Goal: Task Accomplishment & Management: Manage account settings

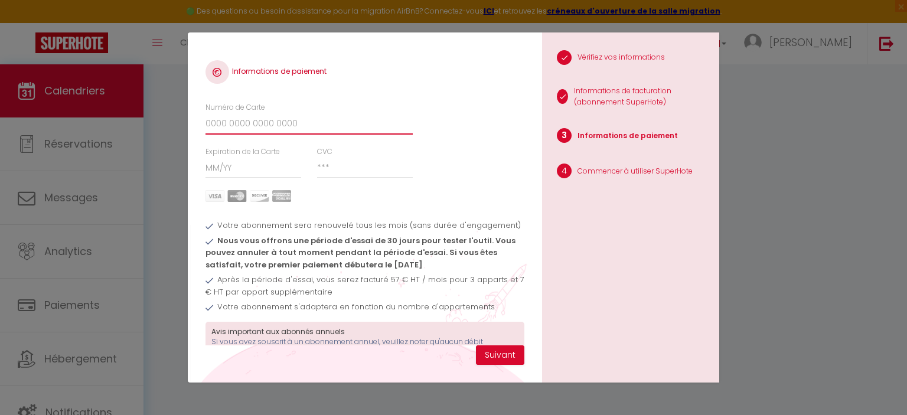
click at [284, 122] on input "Numéro de Carte" at bounding box center [308, 123] width 207 height 21
click at [338, 117] on input "Numéro de Carte" at bounding box center [308, 123] width 207 height 21
type input "[CREDIT_CARD_NUMBER]"
drag, startPoint x: 235, startPoint y: 164, endPoint x: 236, endPoint y: 171, distance: 6.6
click at [235, 168] on input "Expiration de la Carte" at bounding box center [253, 167] width 96 height 21
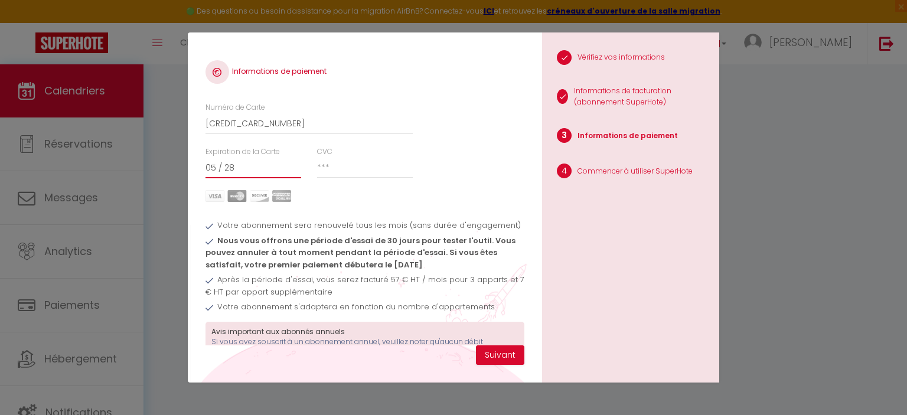
type input "05 / 28"
click at [353, 162] on input "CVC" at bounding box center [365, 167] width 96 height 21
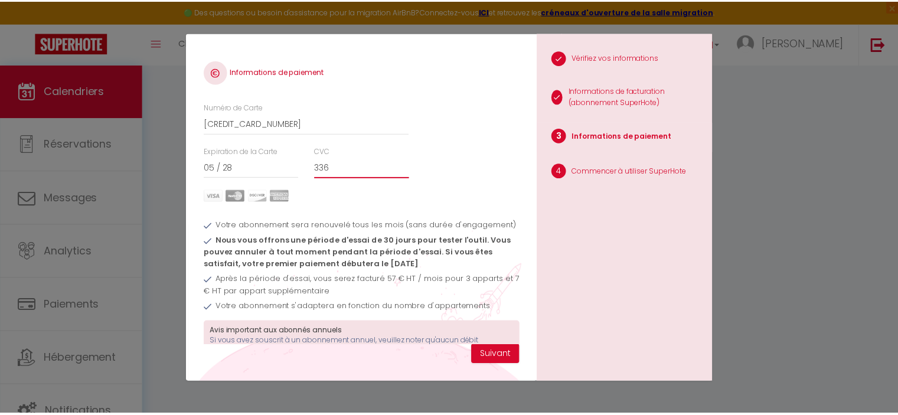
scroll to position [67, 0]
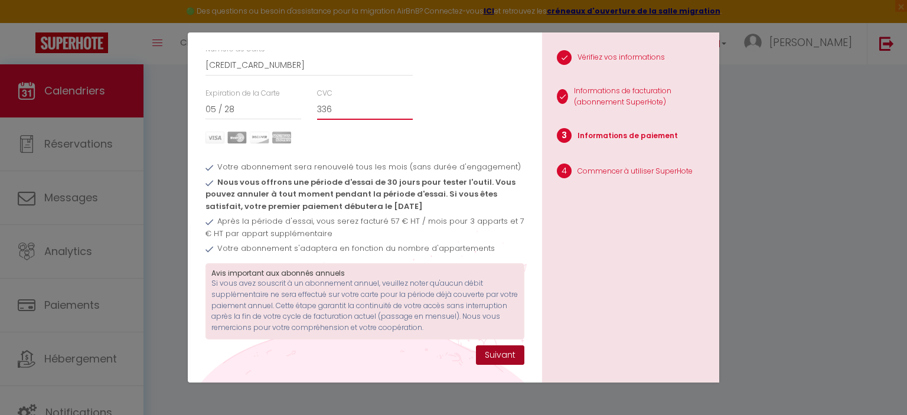
type input "336"
click at [491, 351] on button "Suivant" at bounding box center [500, 355] width 48 height 20
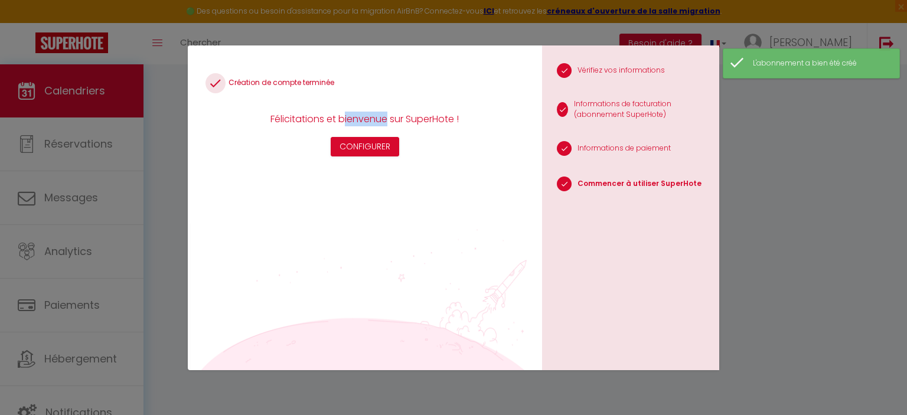
drag, startPoint x: 342, startPoint y: 117, endPoint x: 445, endPoint y: 122, distance: 102.3
click at [443, 122] on div "Félicitations et bienvenue sur SuperHote !" at bounding box center [365, 119] width 201 height 15
click at [445, 122] on div "Félicitations et bienvenue sur SuperHote !" at bounding box center [365, 119] width 201 height 15
click at [365, 143] on button "Configurer" at bounding box center [365, 147] width 68 height 20
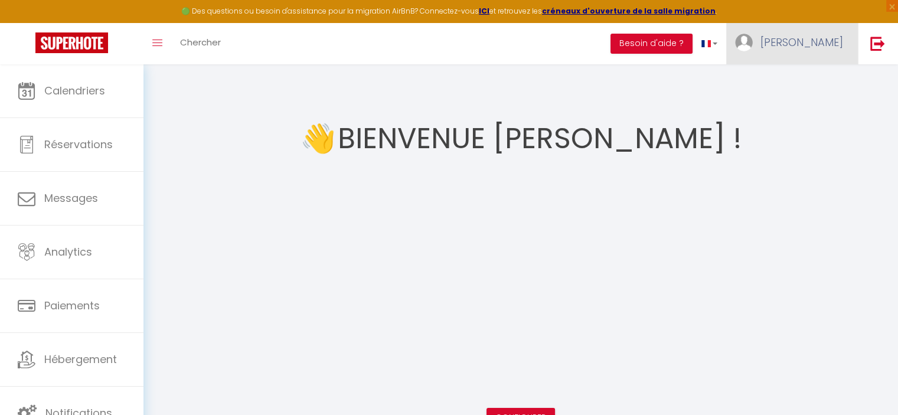
click at [806, 52] on link "[PERSON_NAME]" at bounding box center [792, 43] width 132 height 41
click at [799, 81] on link "Paramètres" at bounding box center [810, 82] width 87 height 20
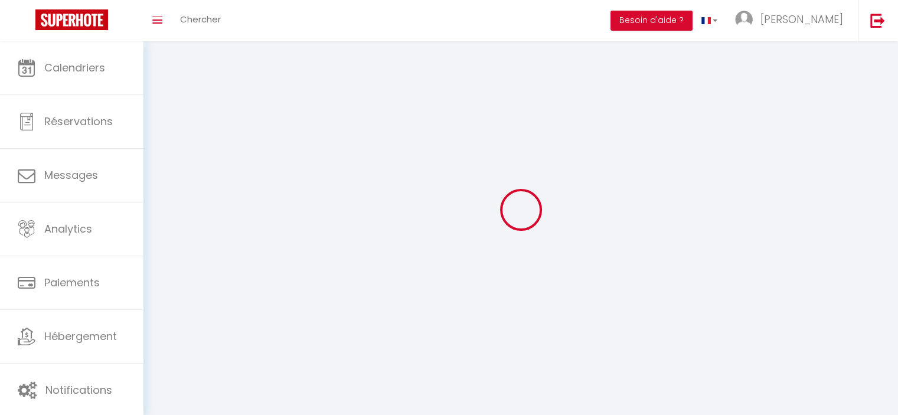
type input "[PERSON_NAME]"
type input "Charbeau"
type input "[PHONE_NUMBER]"
type input "[STREET_ADDRESS][GEOGRAPHIC_DATA][PERSON_NAME]"
type input "28630"
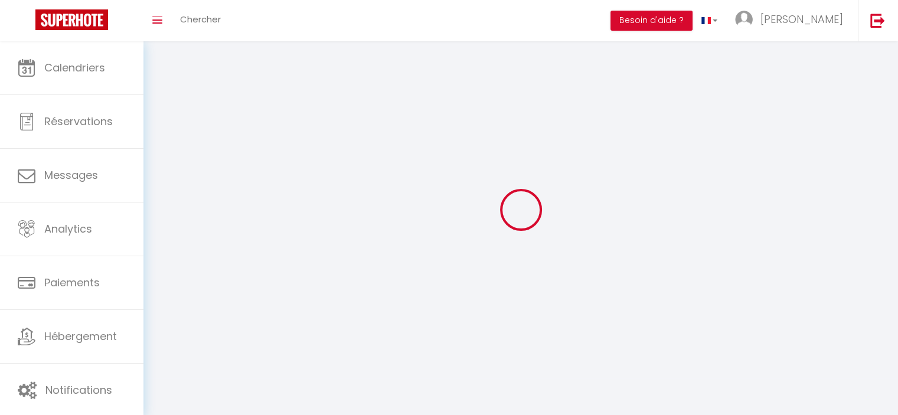
type input "corancez"
select select "28"
type input "EFpNMWaR0fvGXKwgUsSpbVclG"
type input "nnTwSX5k30JCpGVy2VVXze3LI"
type input "[URL][DOMAIN_NAME]"
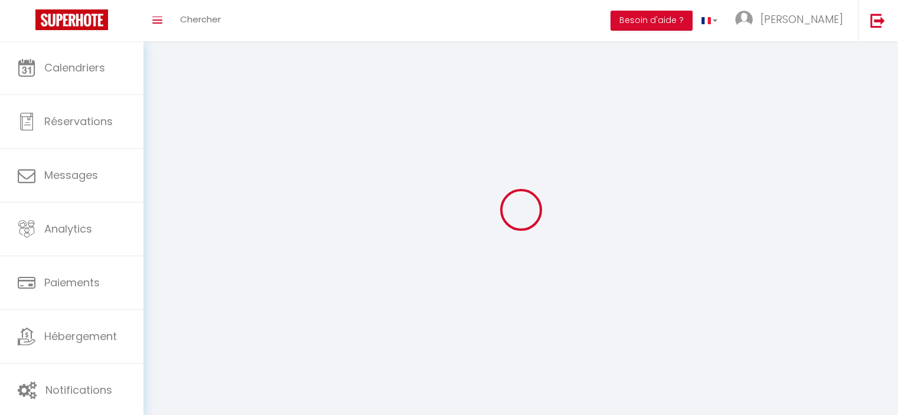
select select "fr"
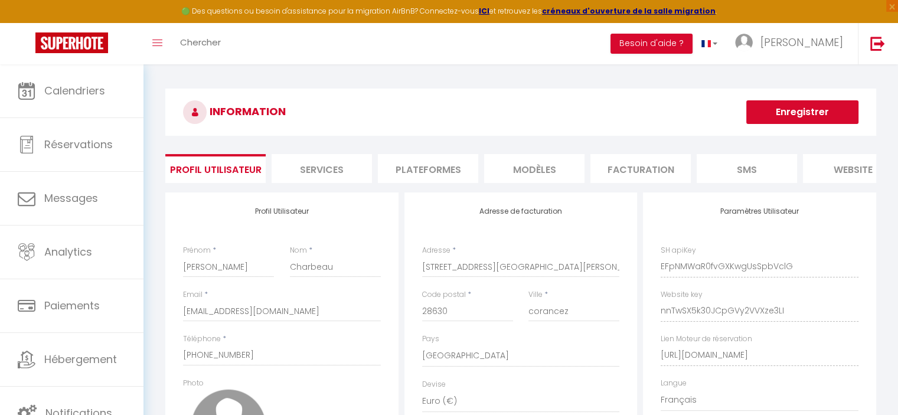
click at [325, 172] on li "Services" at bounding box center [322, 168] width 100 height 29
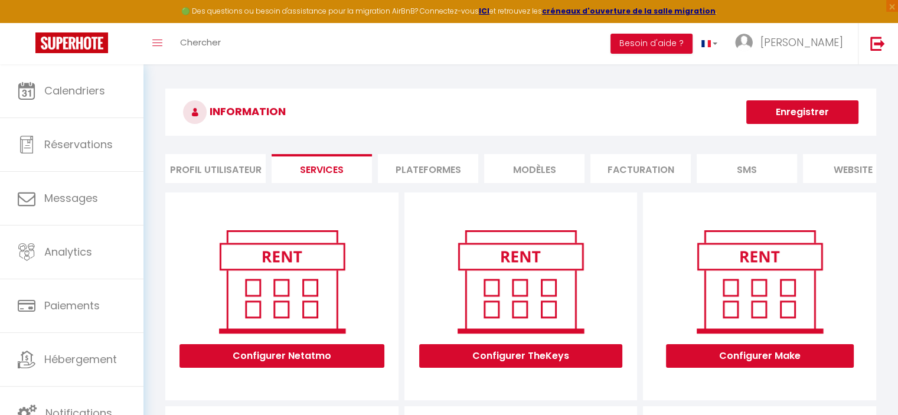
click at [443, 169] on li "Plateformes" at bounding box center [428, 168] width 100 height 29
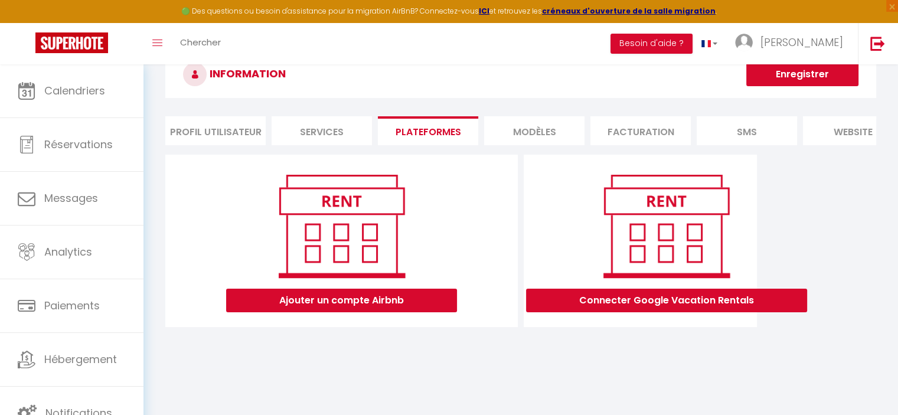
scroll to position [59, 0]
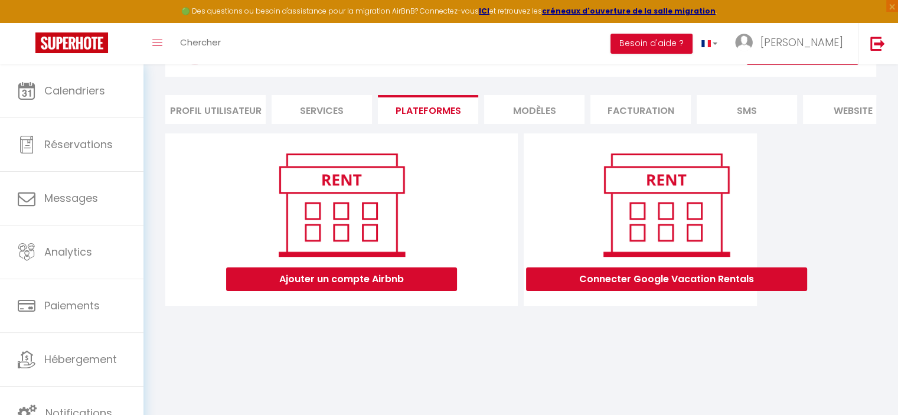
click at [538, 108] on li "MODÈLES" at bounding box center [534, 109] width 100 height 29
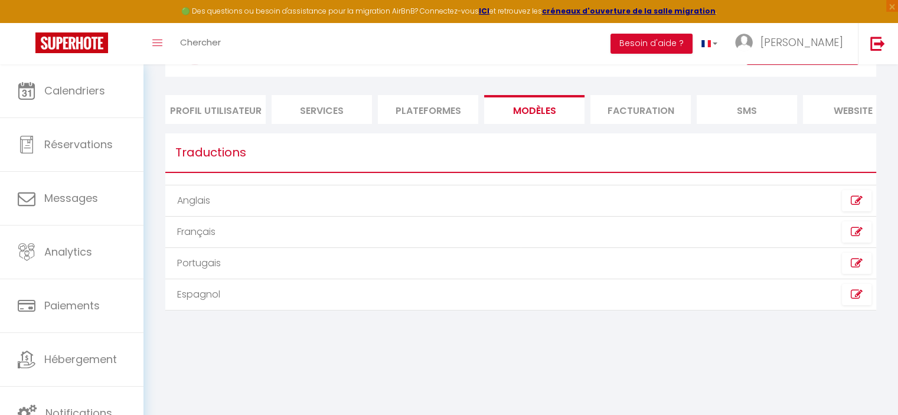
click at [626, 105] on li "Facturation" at bounding box center [640, 109] width 100 height 29
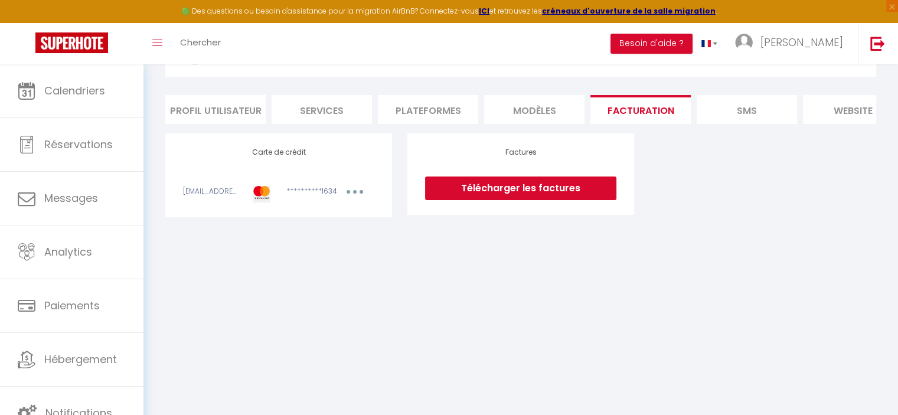
click at [750, 103] on li "SMS" at bounding box center [747, 109] width 100 height 29
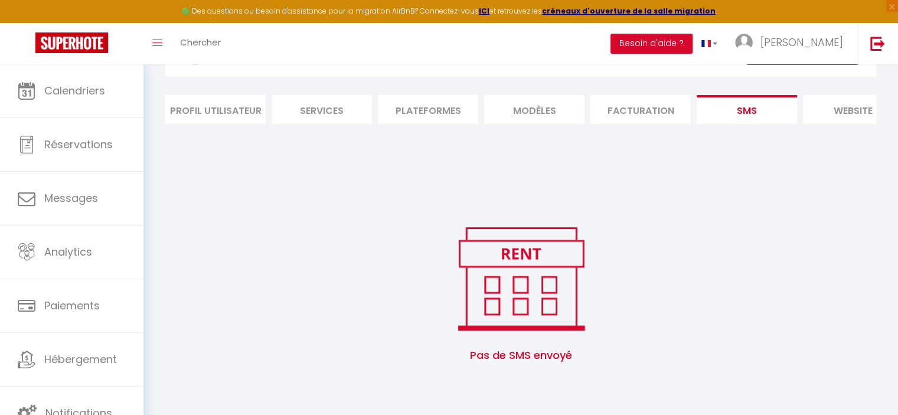
scroll to position [0, 139]
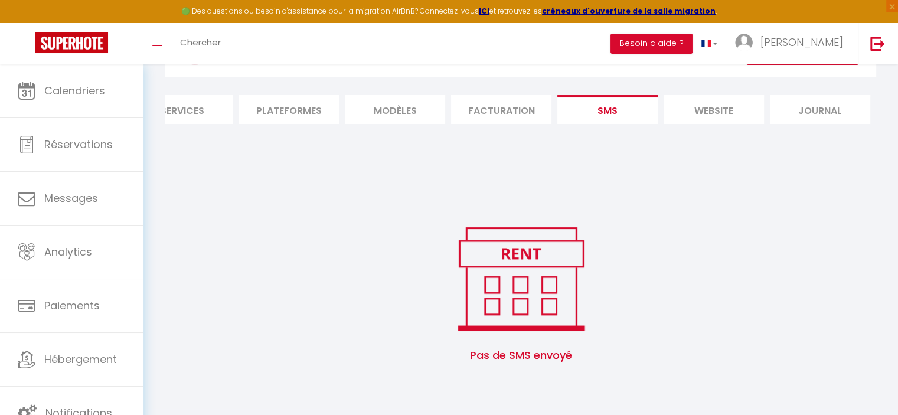
click at [730, 115] on li "website" at bounding box center [714, 109] width 100 height 29
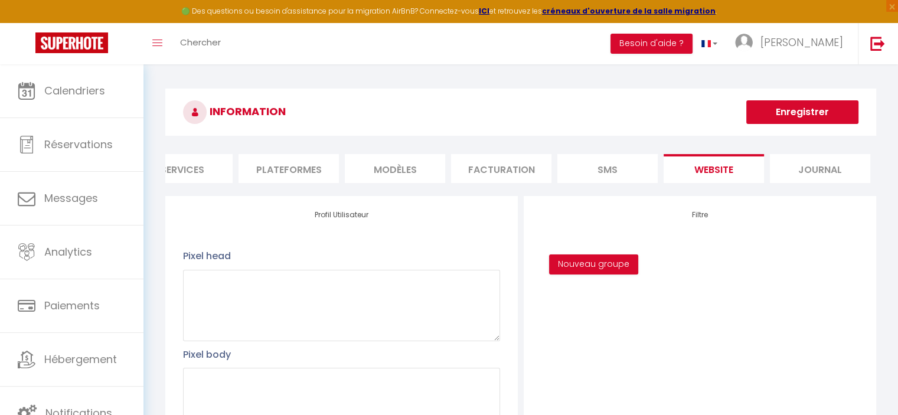
drag, startPoint x: 794, startPoint y: 177, endPoint x: 801, endPoint y: 162, distance: 15.8
click at [795, 175] on li "Journal" at bounding box center [820, 168] width 100 height 29
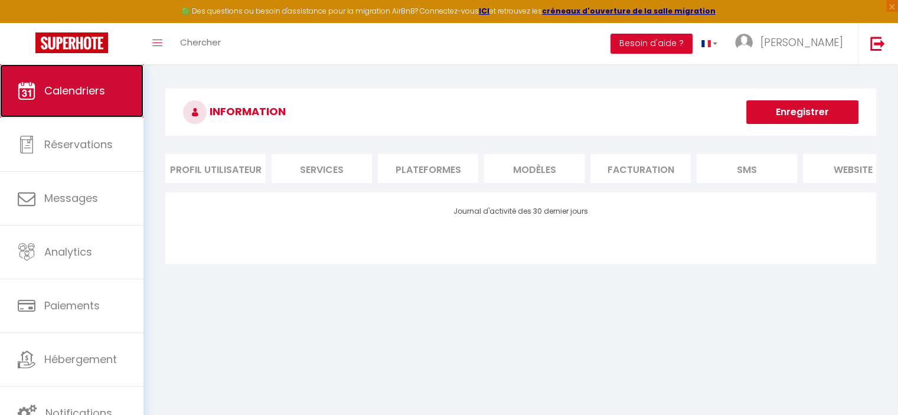
click at [71, 97] on span "Calendriers" at bounding box center [74, 90] width 61 height 15
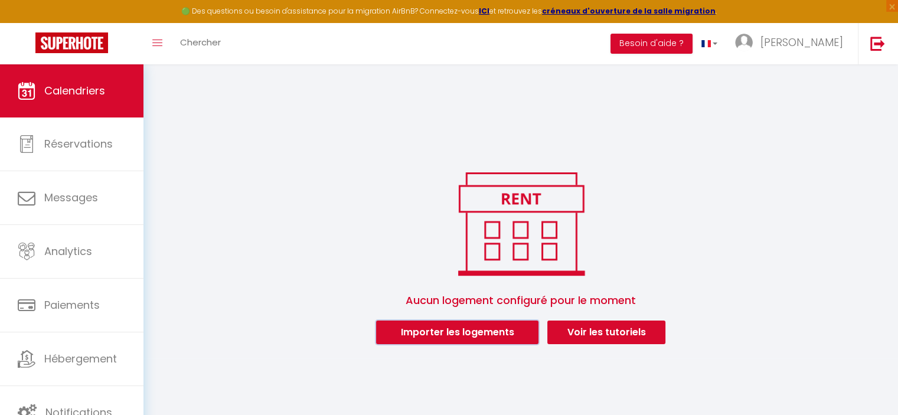
click at [496, 326] on button "Importer les logements" at bounding box center [457, 333] width 162 height 24
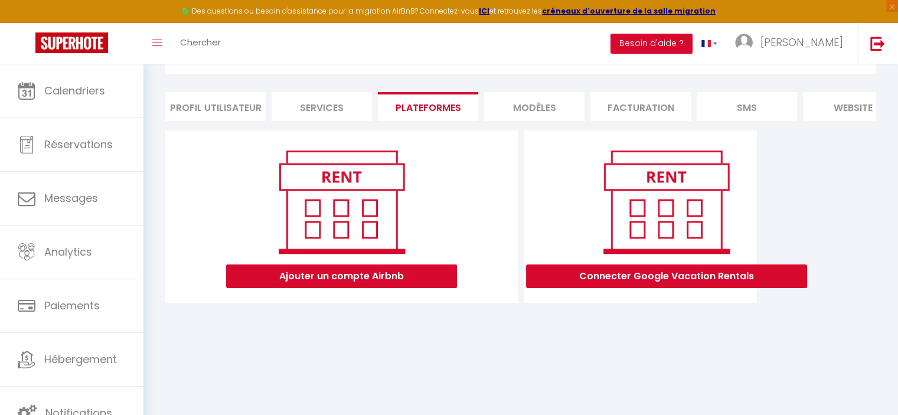
scroll to position [64, 0]
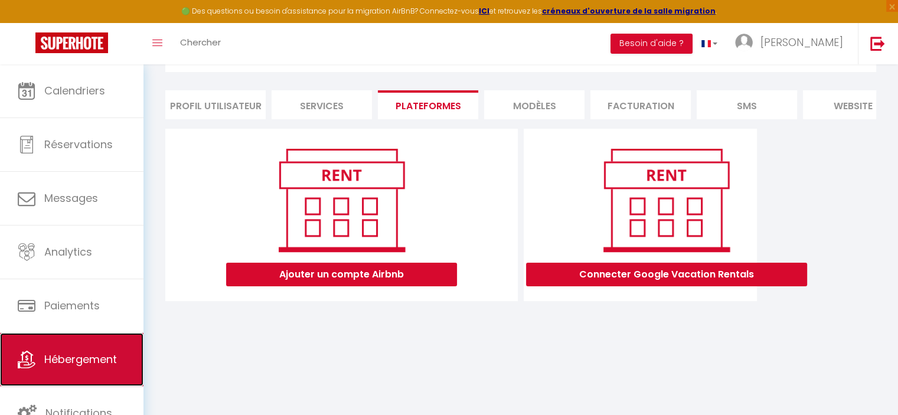
click at [94, 375] on link "Hébergement" at bounding box center [71, 359] width 143 height 53
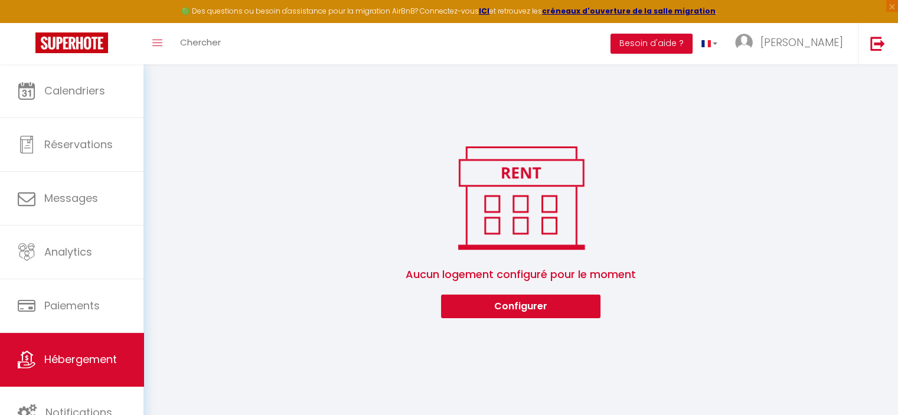
scroll to position [64, 0]
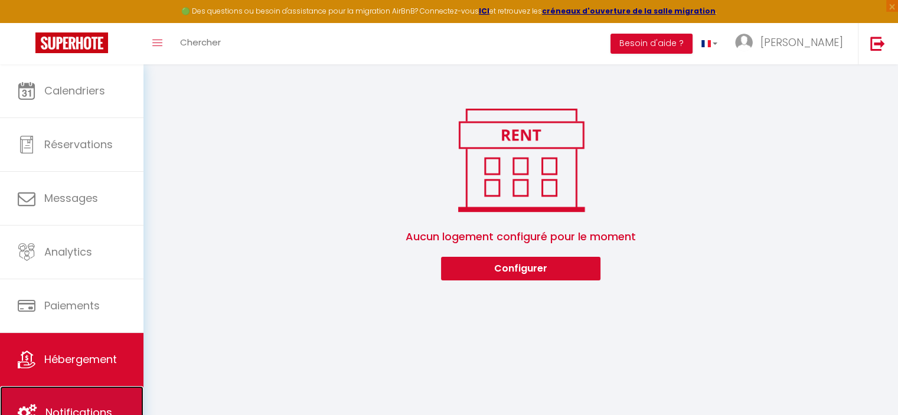
click at [86, 403] on link "Notifications" at bounding box center [71, 412] width 143 height 53
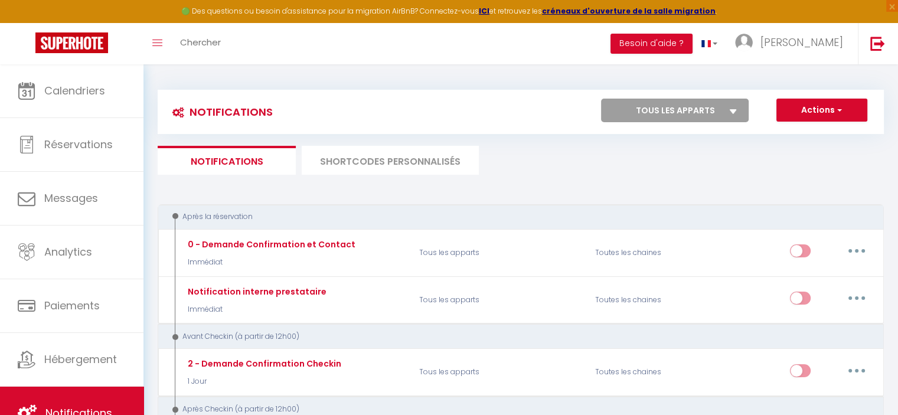
drag, startPoint x: 398, startPoint y: 322, endPoint x: 162, endPoint y: 110, distance: 317.3
click at [298, 94] on div "Notifications Actions Nouvelle Notification Exporter Importer Tous les apparts …" at bounding box center [521, 112] width 726 height 44
click at [168, 46] on link "Toggle menubar" at bounding box center [157, 43] width 28 height 41
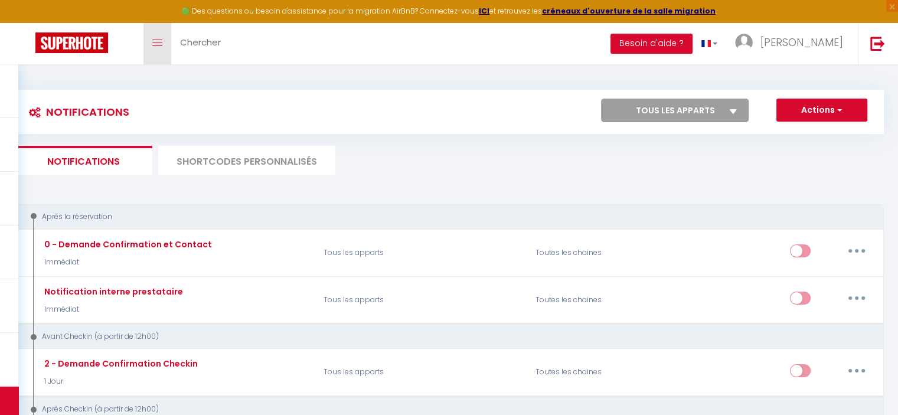
click at [163, 49] on link "Toggle menubar" at bounding box center [157, 43] width 28 height 41
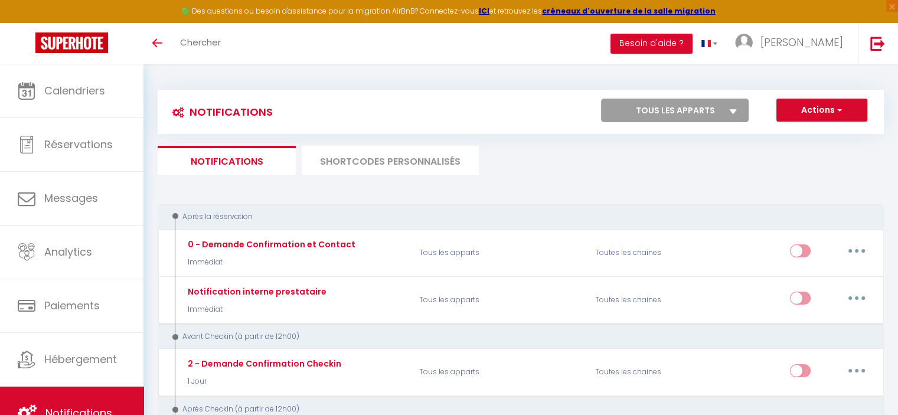
click at [73, 45] on img at bounding box center [71, 42] width 73 height 21
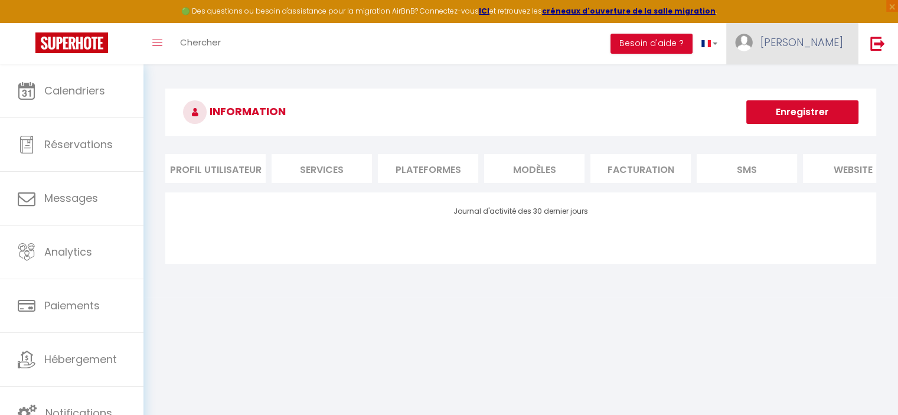
click at [817, 40] on span "[PERSON_NAME]" at bounding box center [801, 42] width 83 height 15
